Goal: Find specific page/section: Find specific page/section

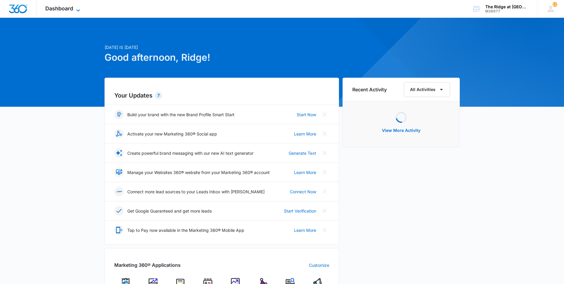
click at [59, 7] on span "Dashboard" at bounding box center [59, 8] width 28 height 6
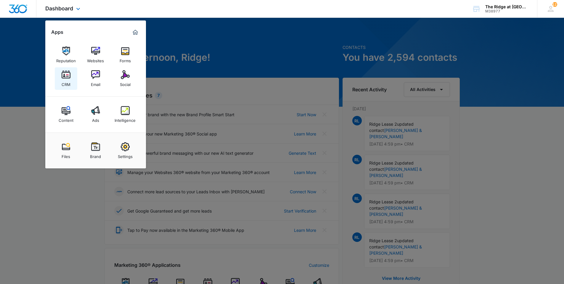
click at [65, 79] on img at bounding box center [66, 74] width 9 height 9
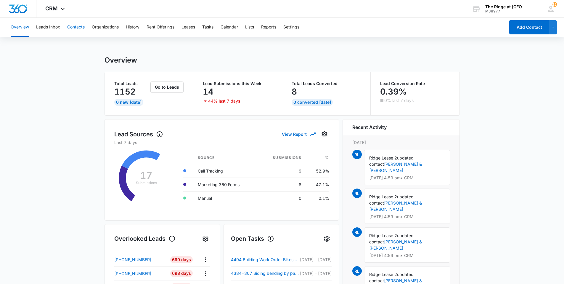
click at [76, 29] on button "Contacts" at bounding box center [75, 27] width 17 height 19
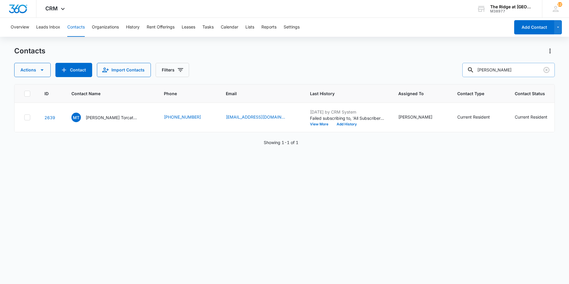
drag, startPoint x: 504, startPoint y: 71, endPoint x: 474, endPoint y: 72, distance: 30.8
click at [474, 72] on div "misael" at bounding box center [508, 70] width 92 height 14
type input "bell"
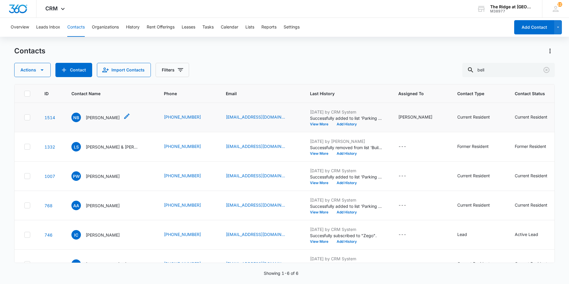
click at [86, 116] on p "Nicholas Bell" at bounding box center [103, 117] width 34 height 6
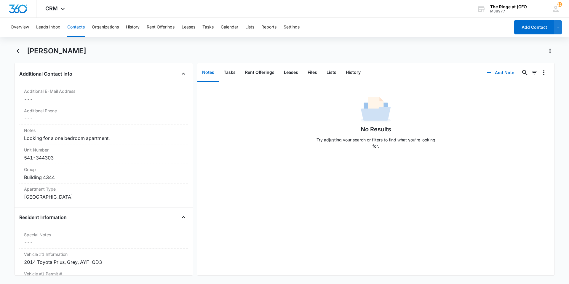
scroll to position [503, 0]
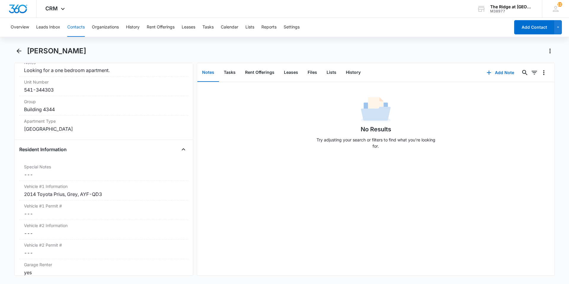
click at [267, 260] on div "No Results Try adjusting your search or filters to find what you’re looking for." at bounding box center [375, 178] width 357 height 193
